Goal: Navigation & Orientation: Find specific page/section

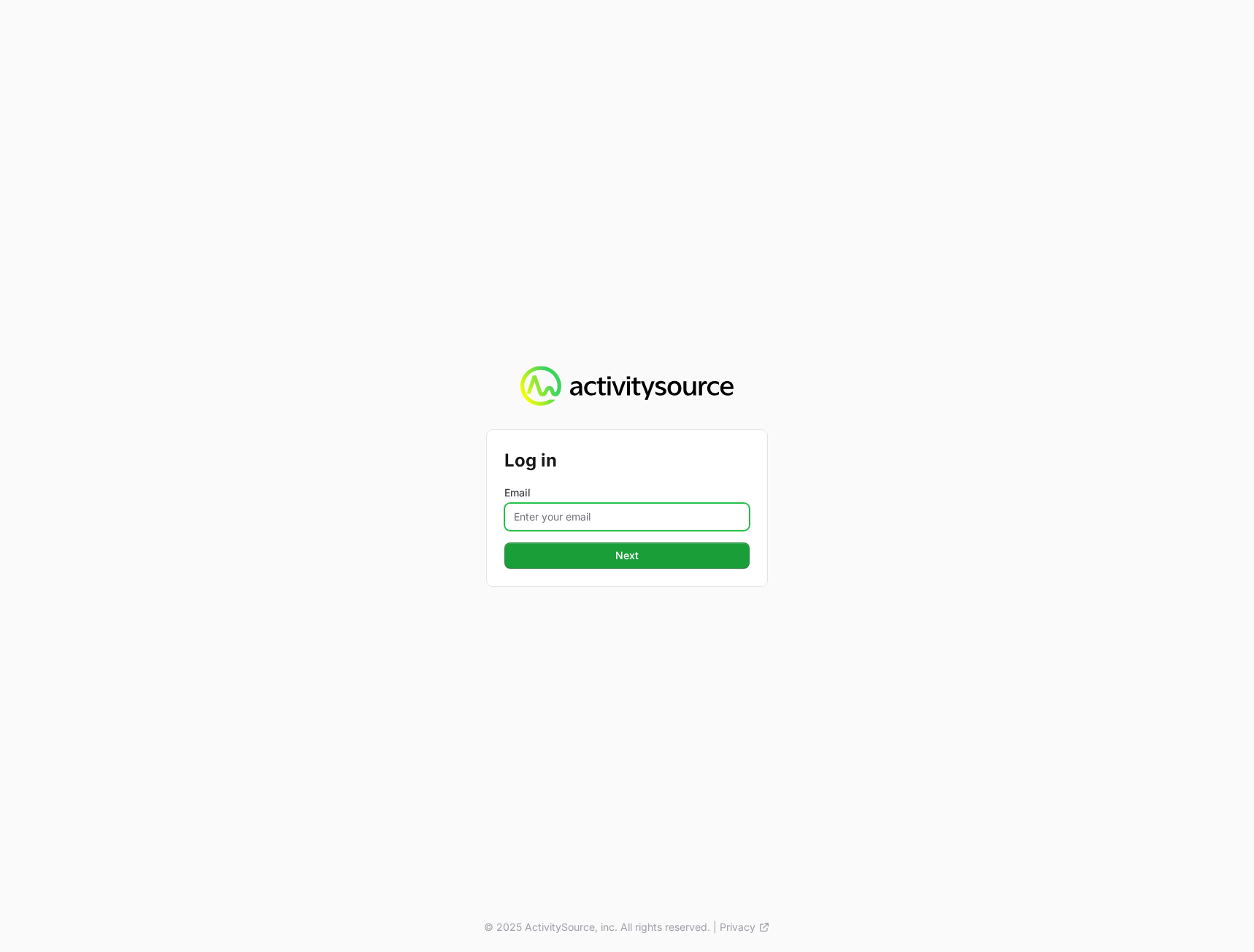
click at [560, 509] on input "Email" at bounding box center [627, 516] width 245 height 28
type input "[PERSON_NAME] itys"
type input "[PERSON_NAME][EMAIL_ADDRESS][DOMAIN_NAME]"
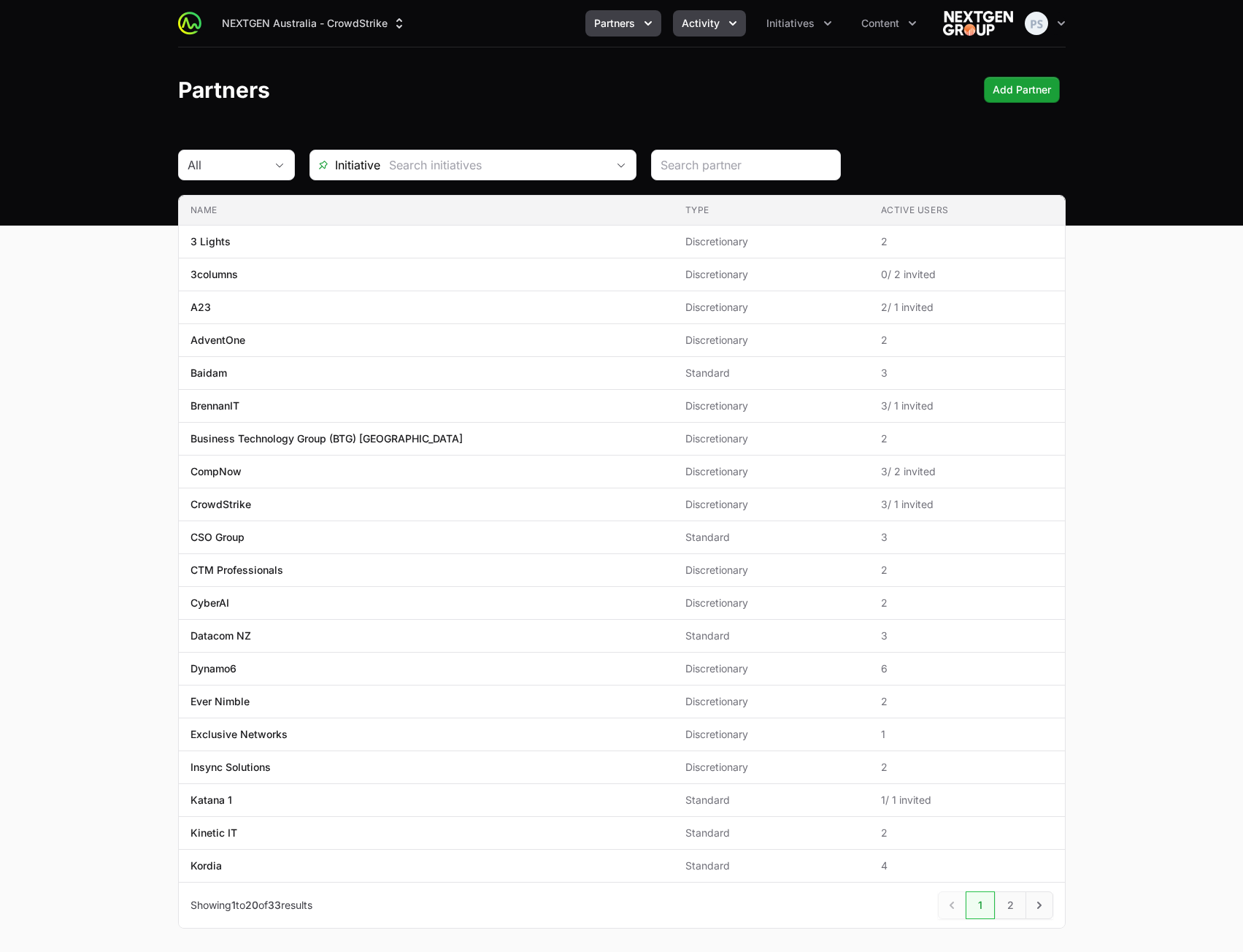
click at [730, 33] on button "Activity" at bounding box center [709, 23] width 73 height 27
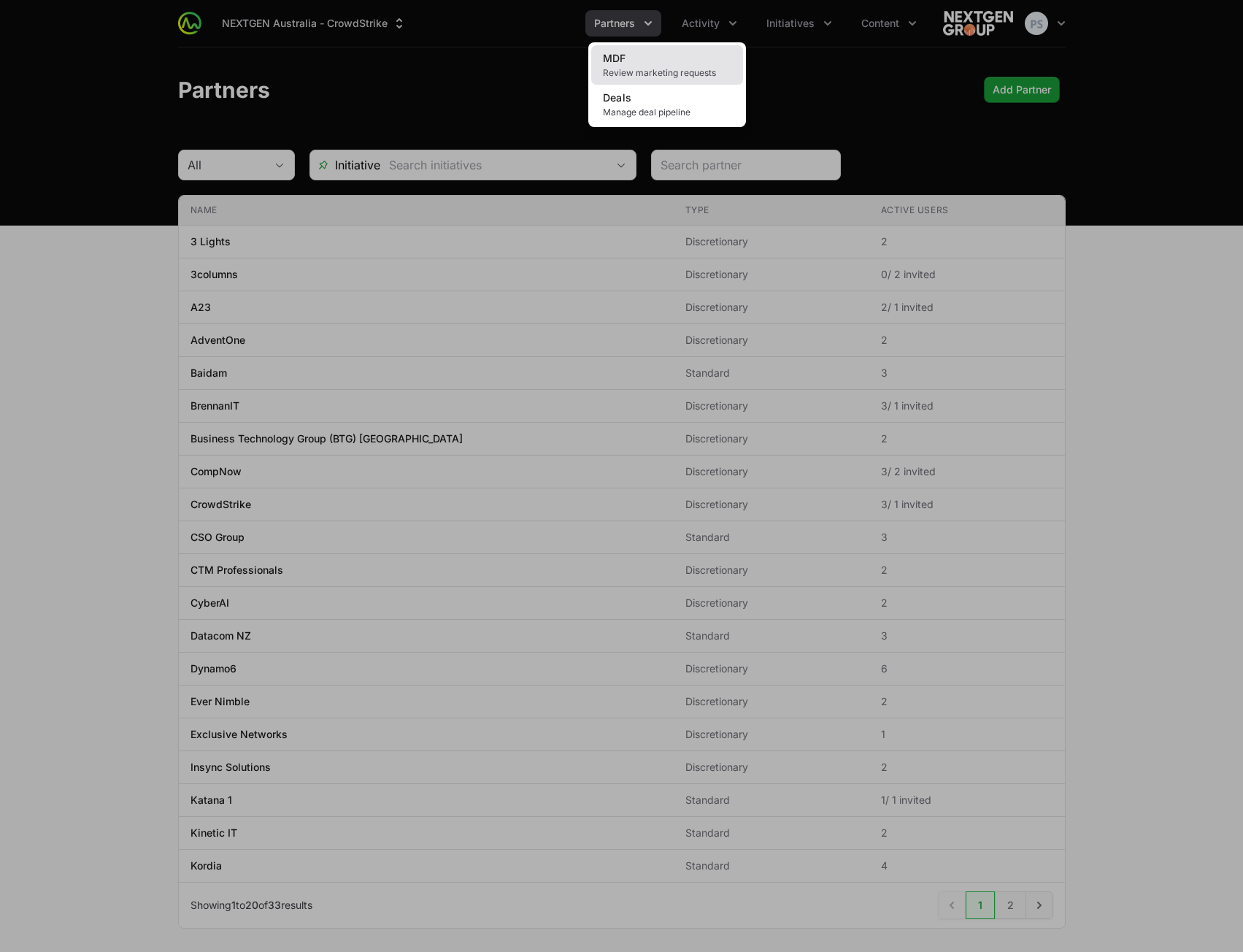
click at [704, 64] on link "MDF Review marketing requests" at bounding box center [667, 65] width 151 height 39
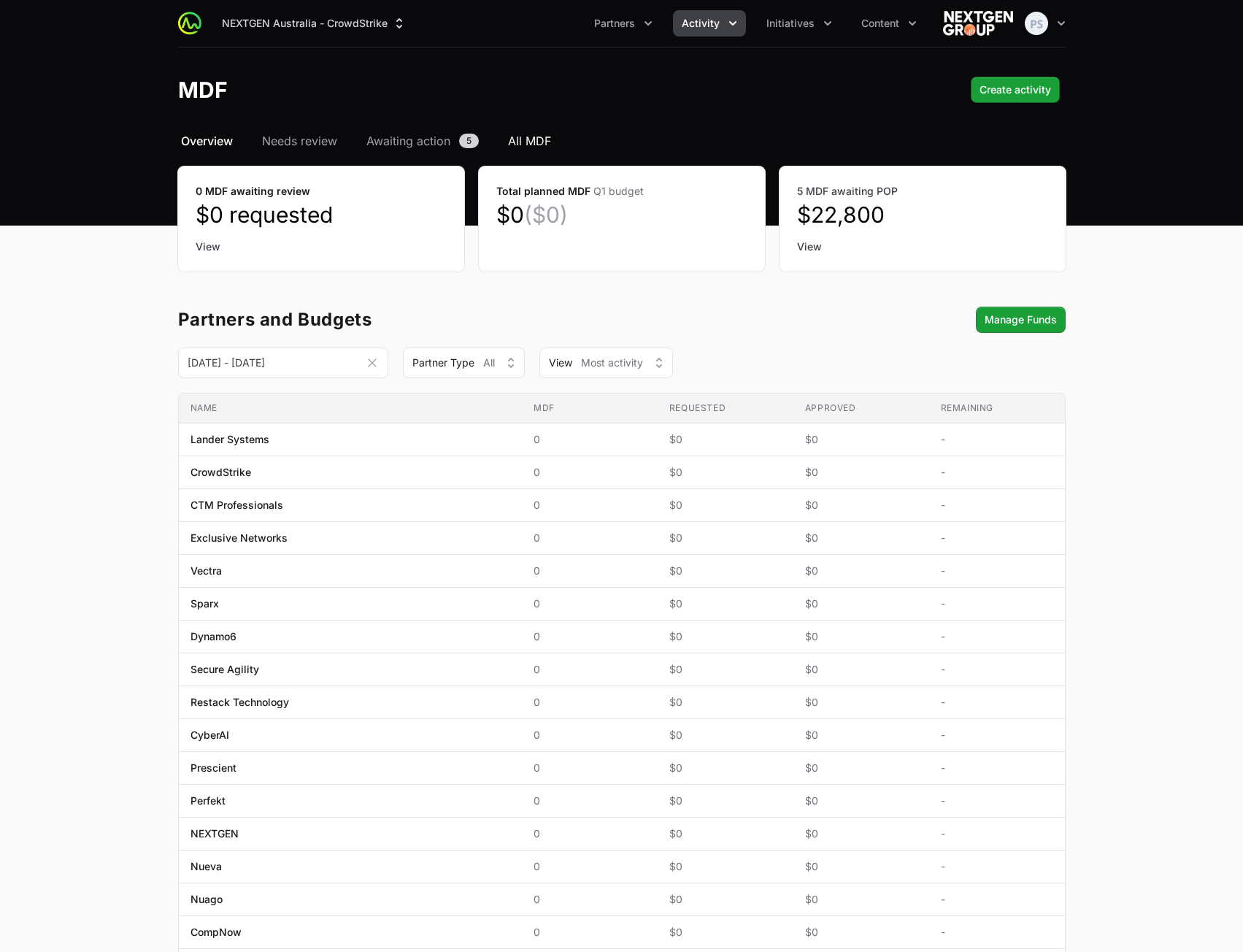
click at [514, 138] on span "All MDF" at bounding box center [530, 141] width 43 height 18
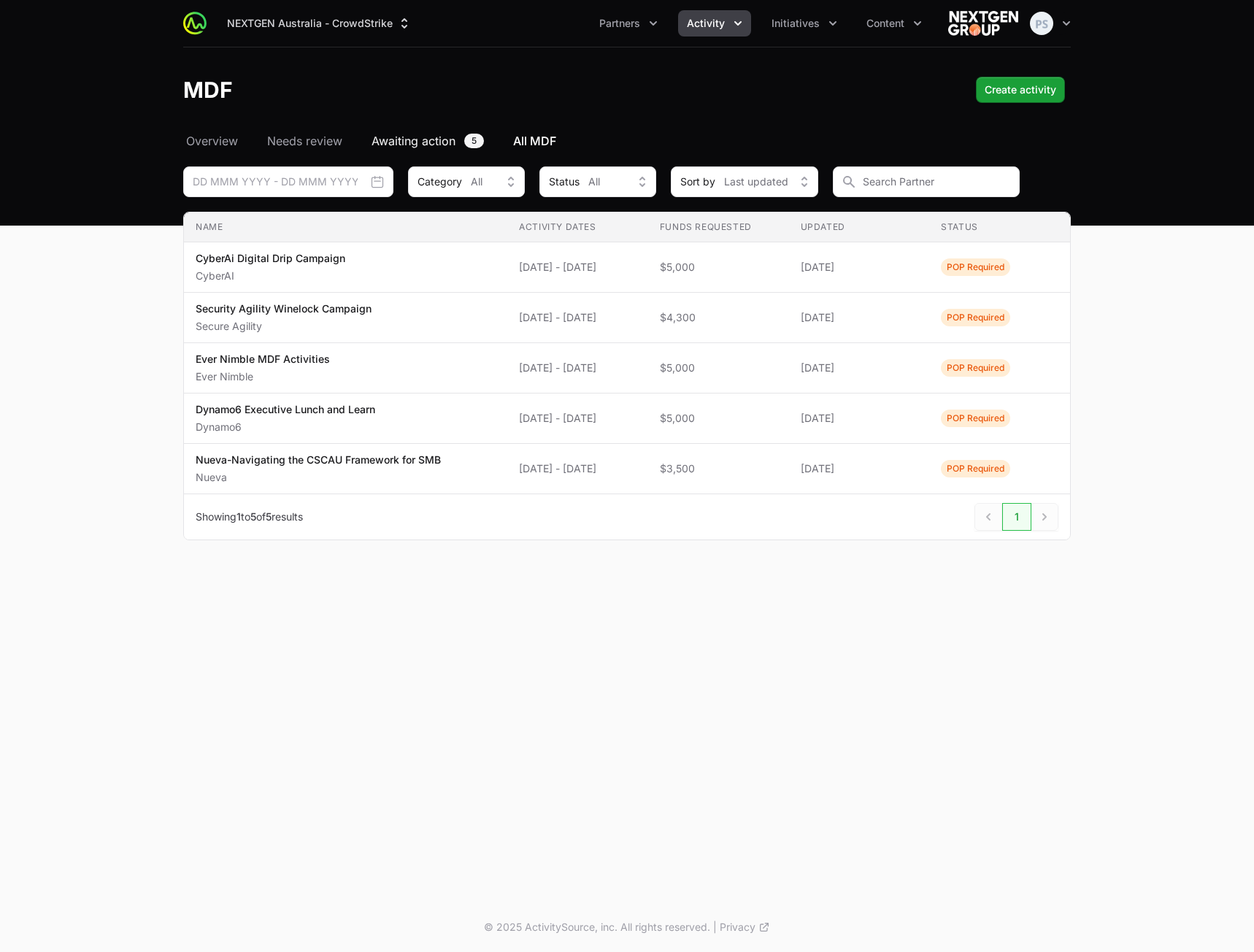
click at [425, 145] on span "Awaiting action" at bounding box center [413, 141] width 84 height 18
click at [290, 146] on span "Needs review" at bounding box center [305, 141] width 75 height 18
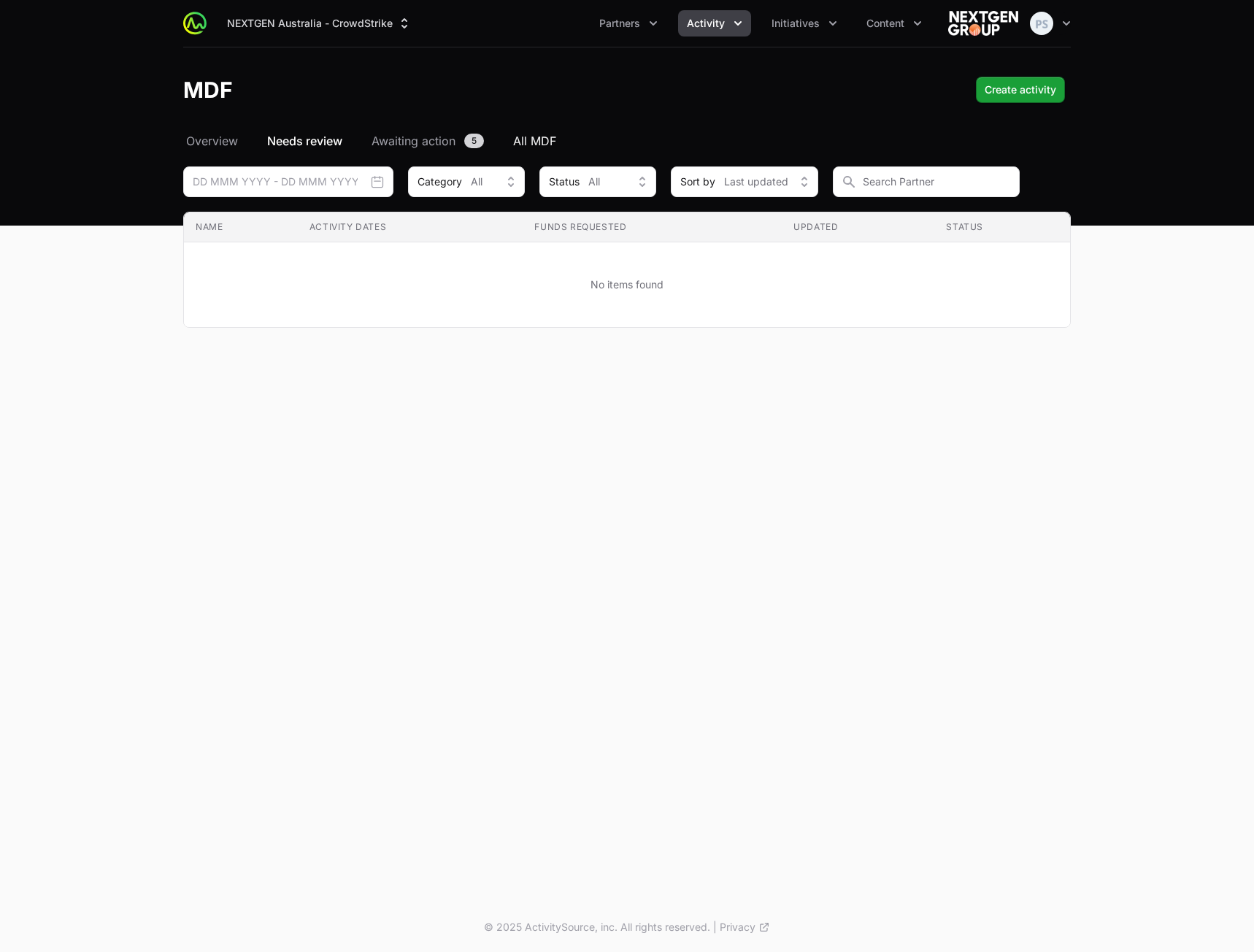
click at [547, 140] on span "All MDF" at bounding box center [535, 141] width 43 height 18
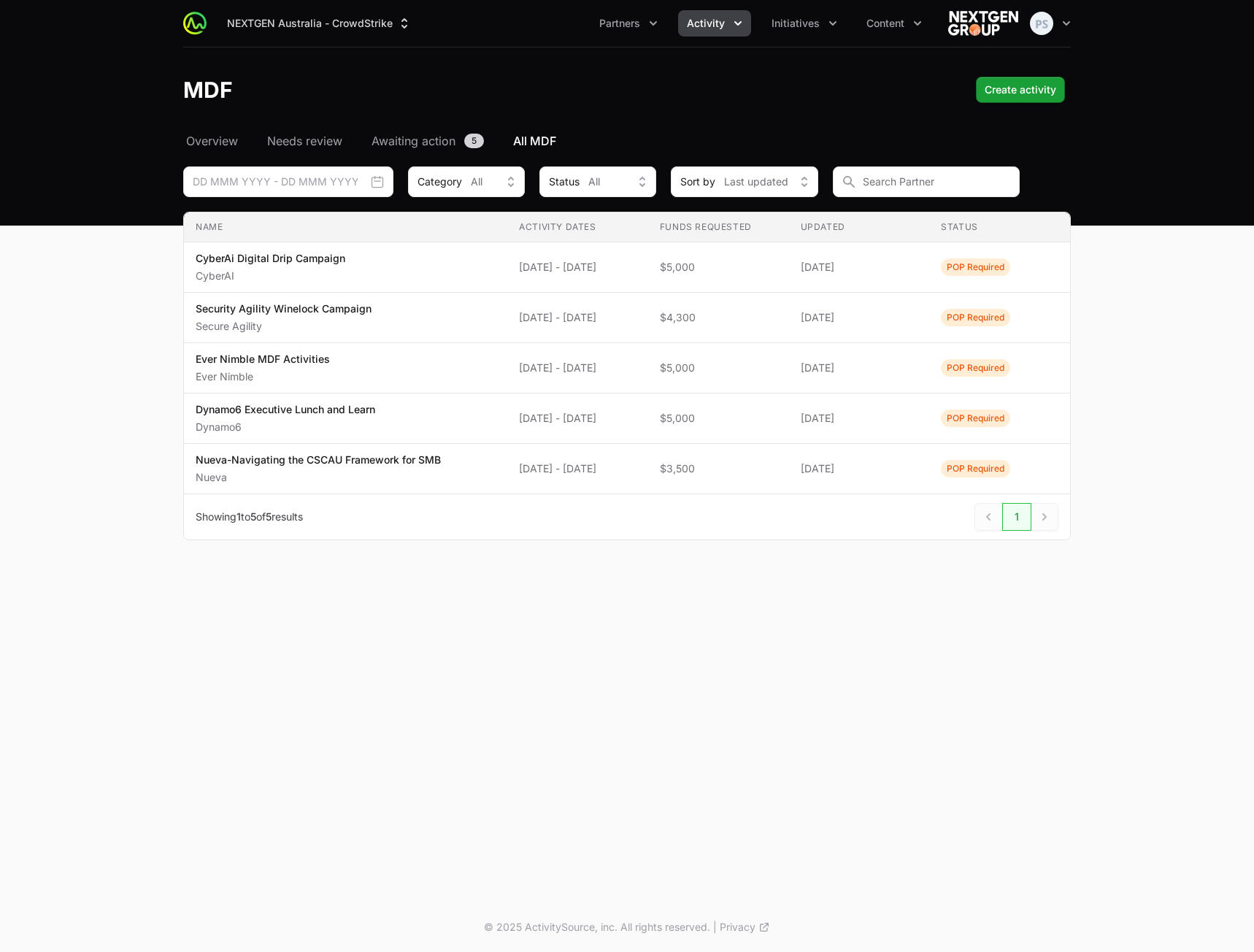
click at [720, 27] on span "Activity" at bounding box center [706, 23] width 38 height 15
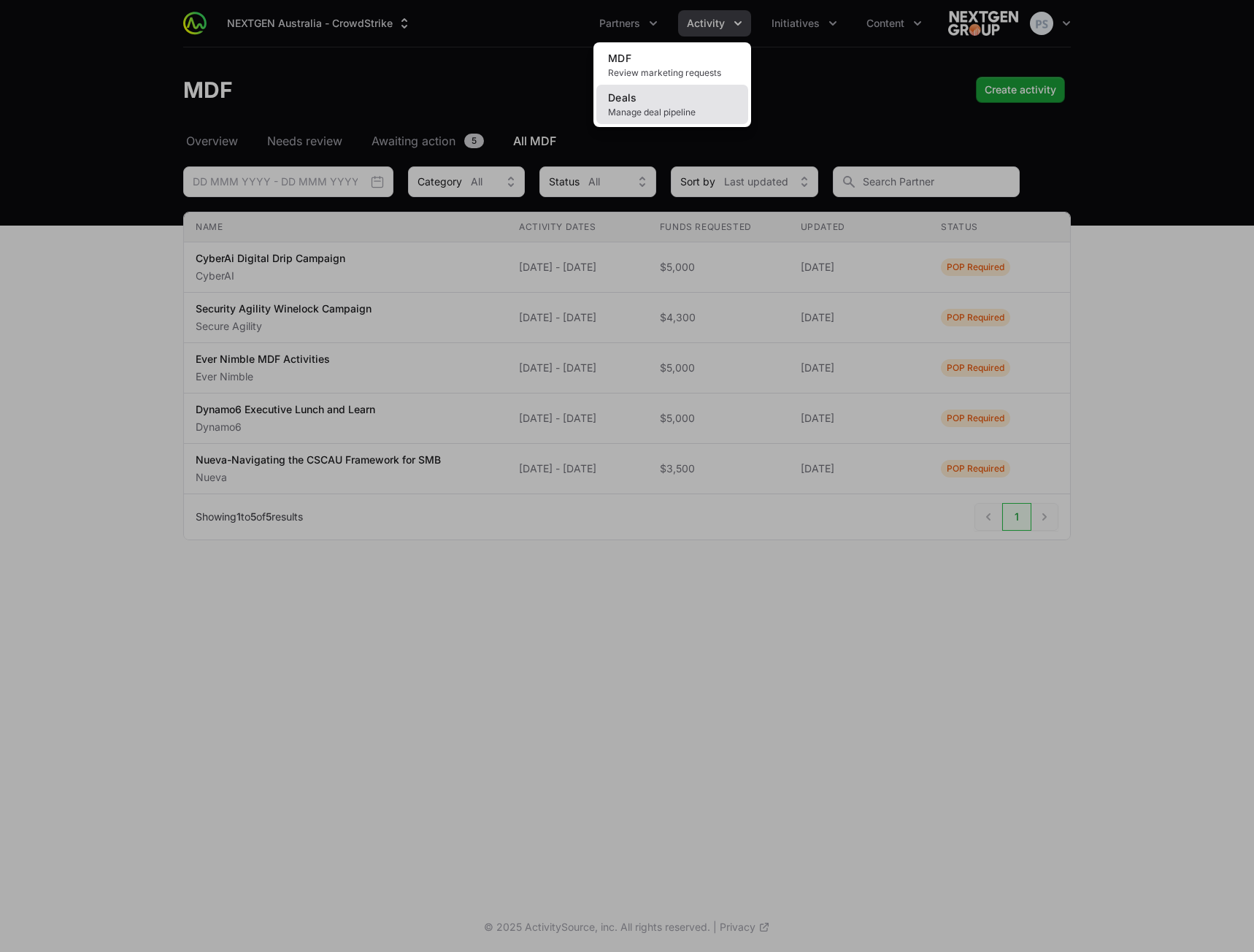
click at [689, 100] on link "Deals Manage deal pipeline" at bounding box center [673, 104] width 151 height 39
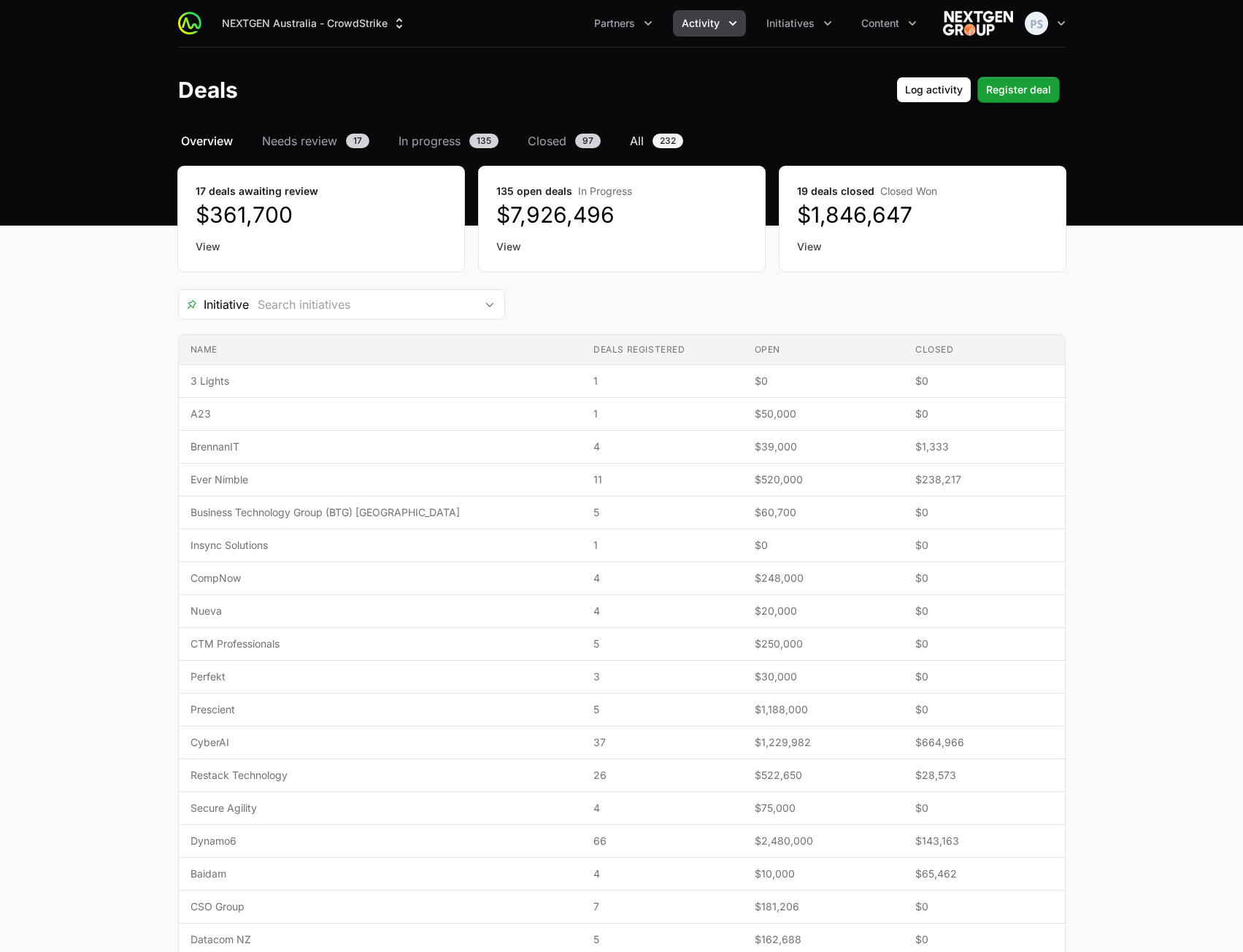
click at [645, 138] on link "All 232" at bounding box center [657, 141] width 59 height 18
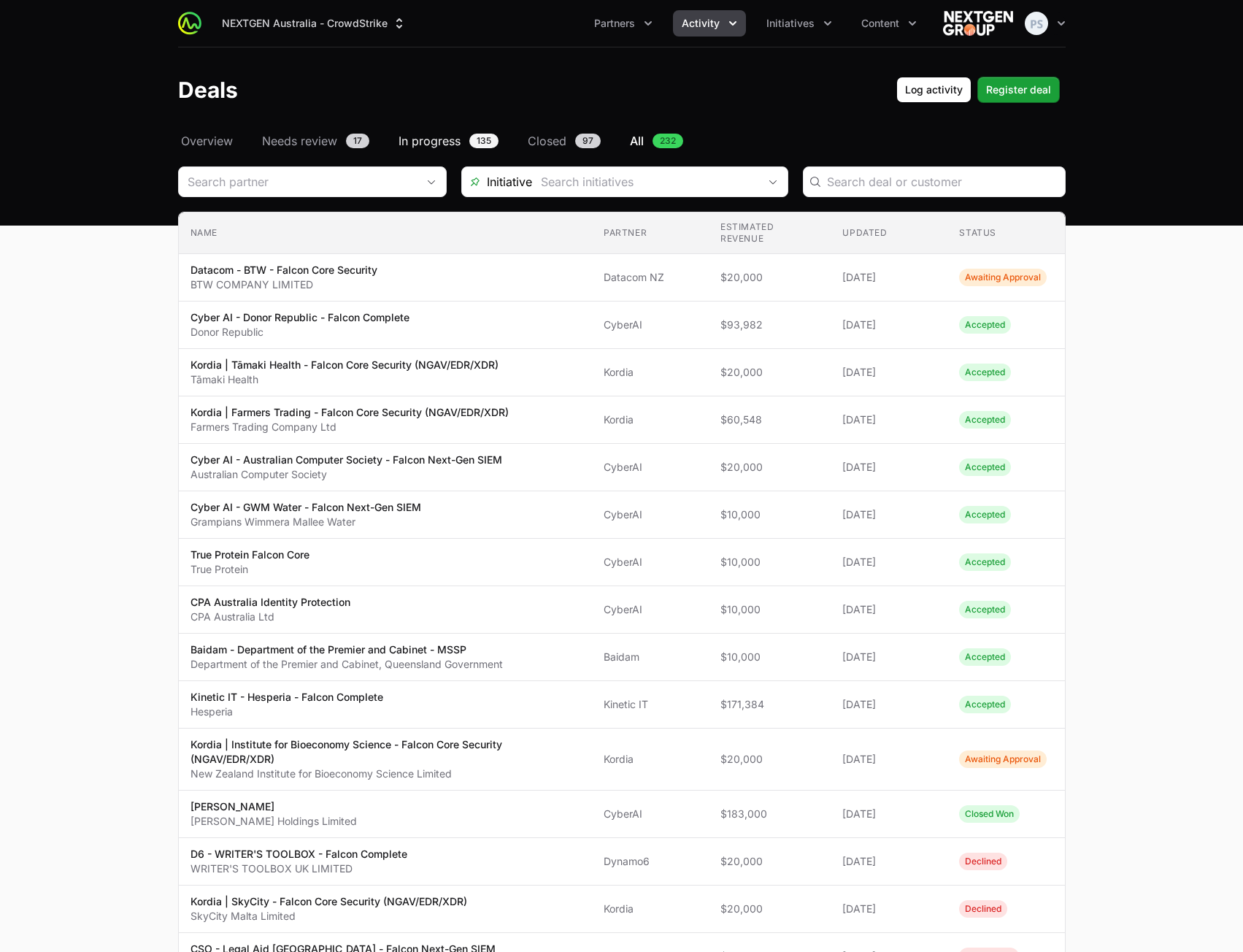
click at [444, 142] on span "In progress" at bounding box center [429, 141] width 62 height 18
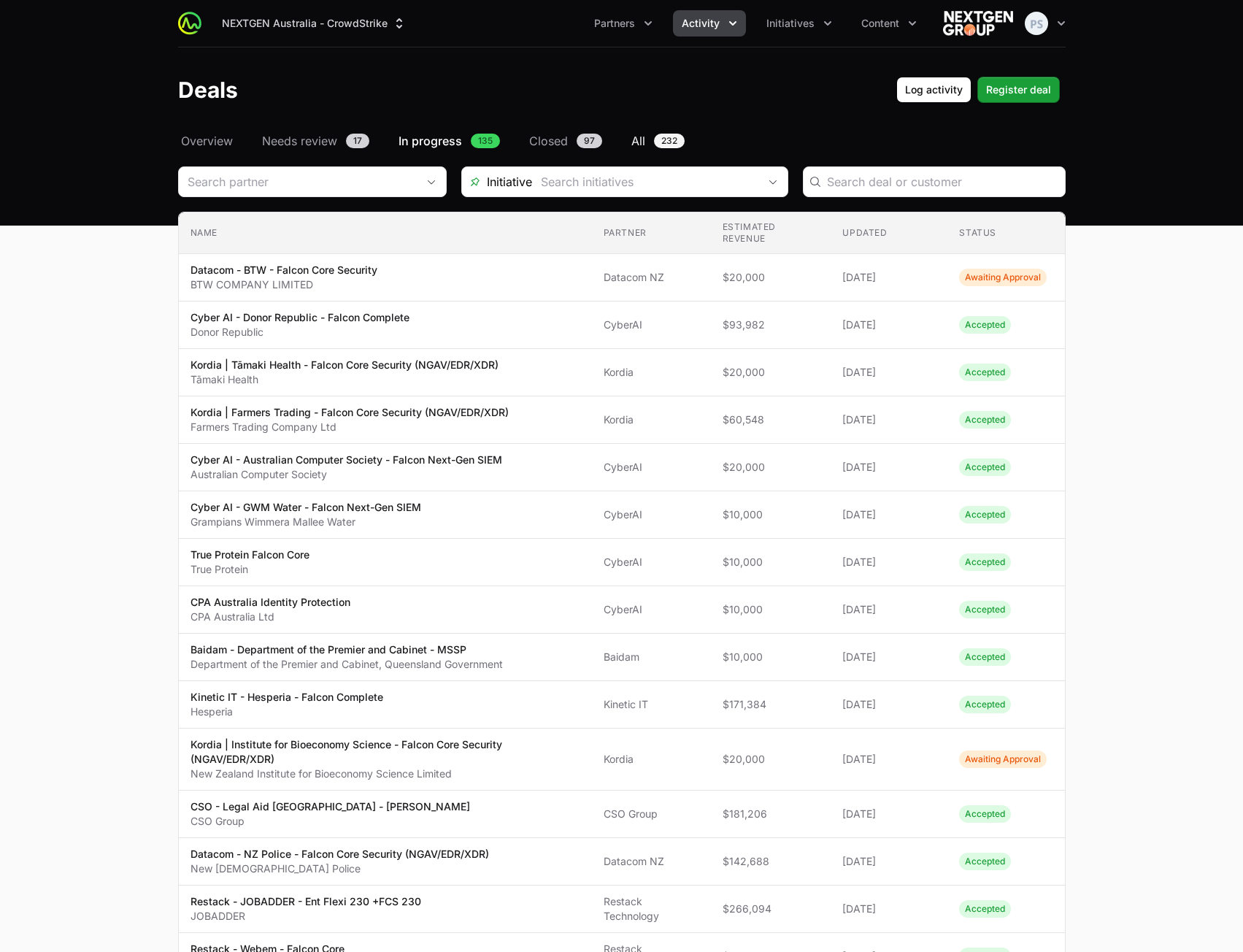
click at [638, 135] on span "All" at bounding box center [638, 141] width 14 height 18
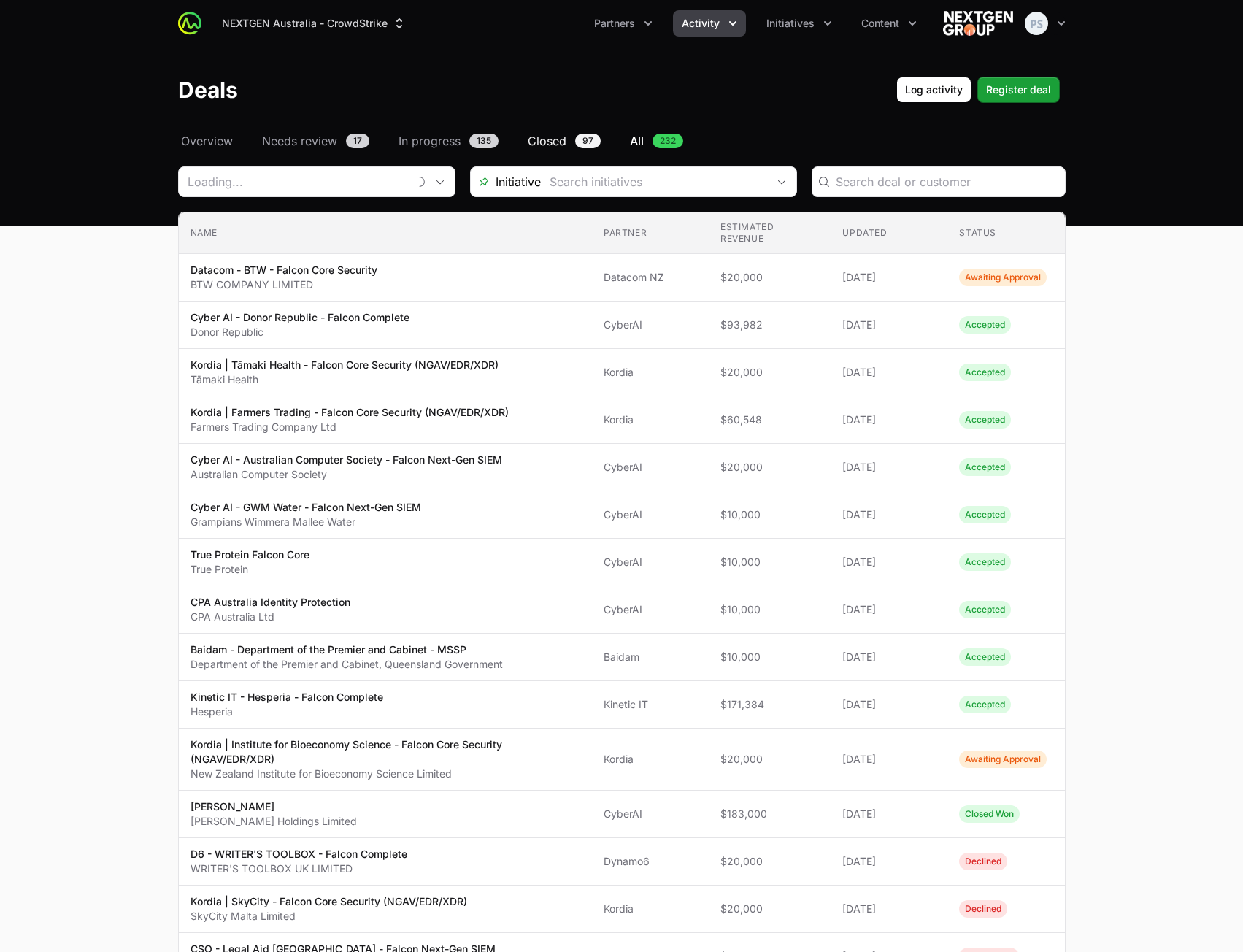
click at [527, 137] on link "Closed 97" at bounding box center [564, 141] width 79 height 18
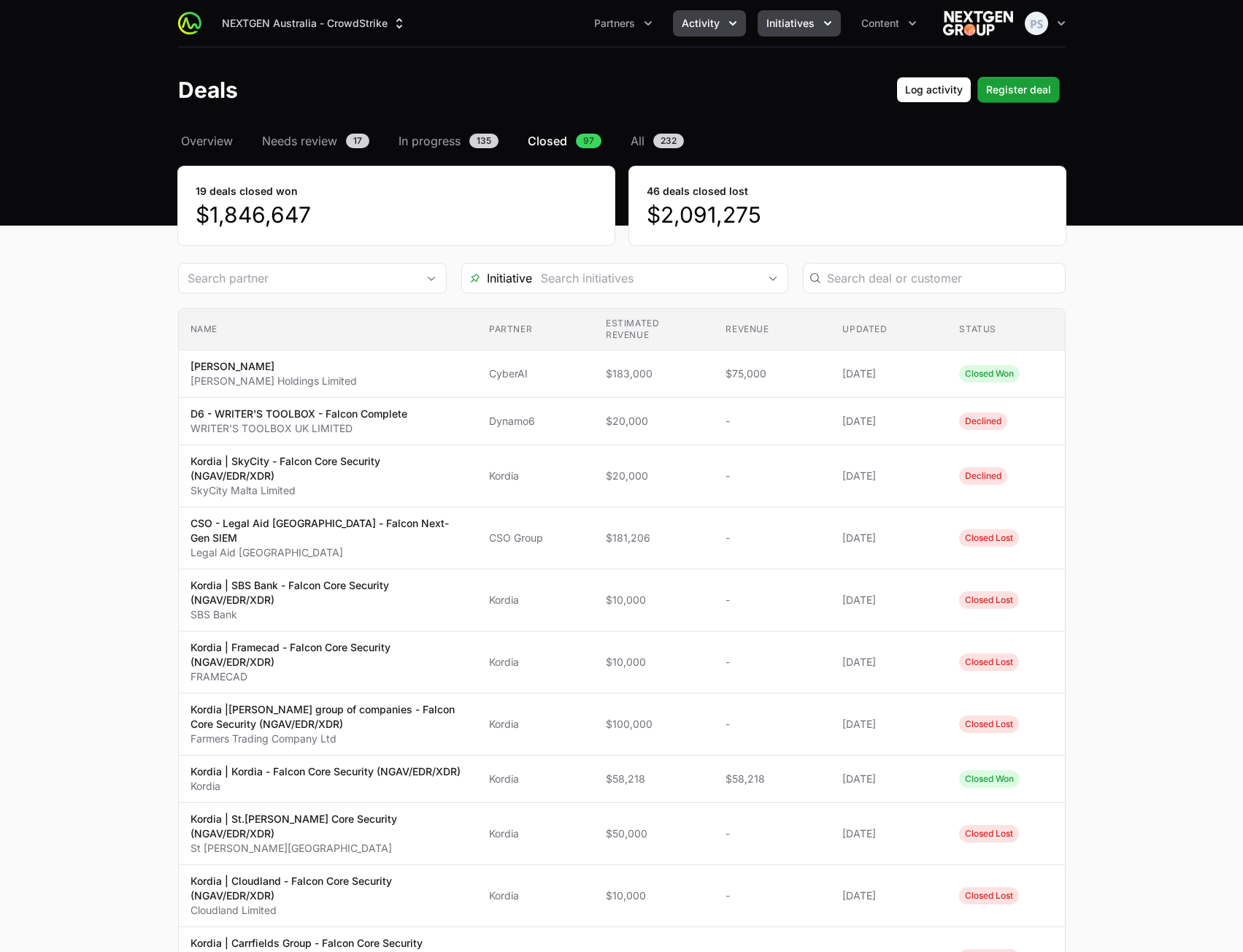
click at [778, 28] on span "Initiatives" at bounding box center [790, 23] width 48 height 15
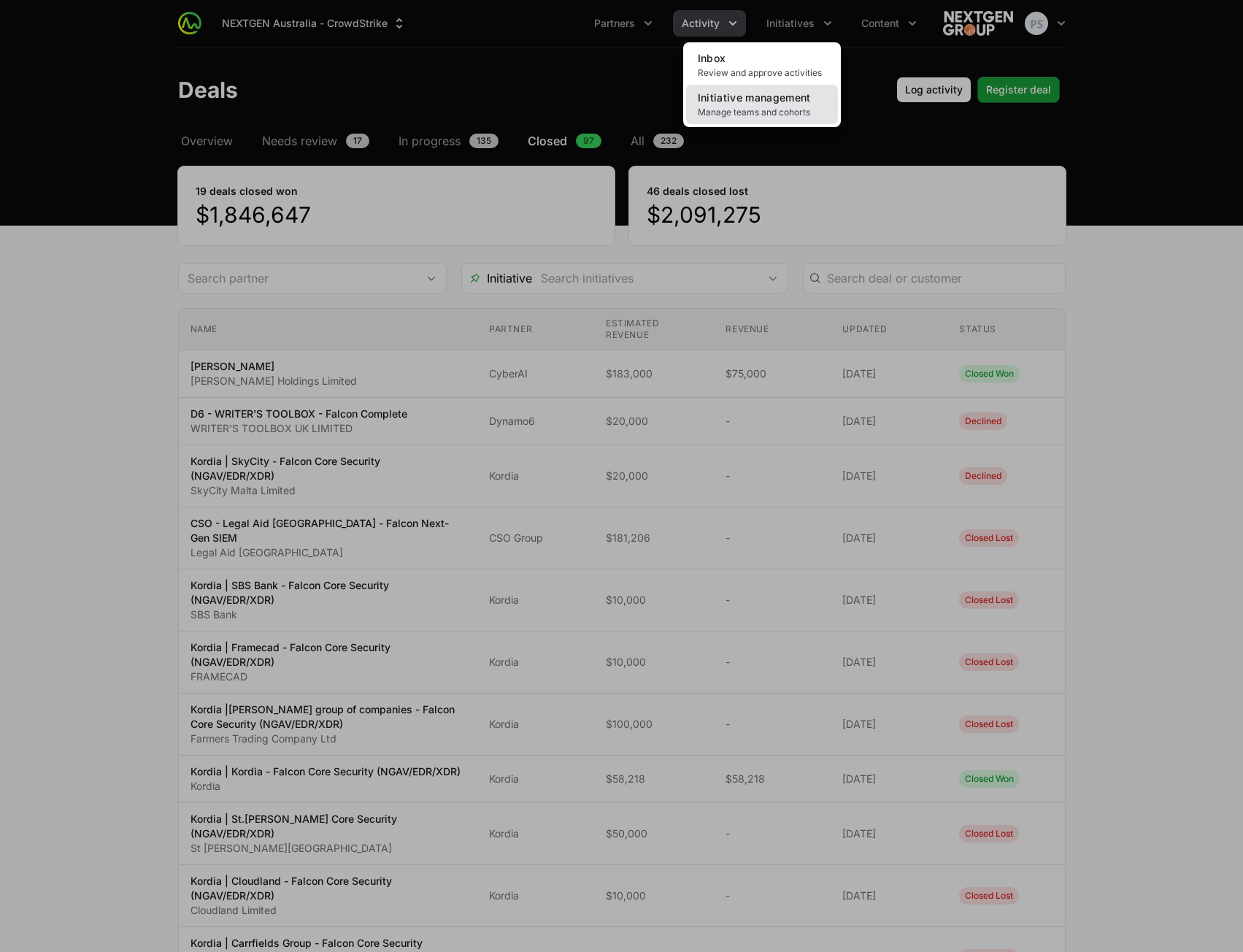
click at [746, 101] on span "Initiative management" at bounding box center [754, 97] width 113 height 13
